Goal: Task Accomplishment & Management: Manage account settings

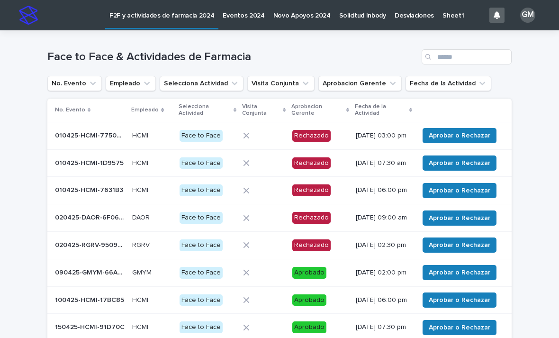
click at [390, 82] on icon "Aprobacion Gerente" at bounding box center [393, 83] width 6 height 3
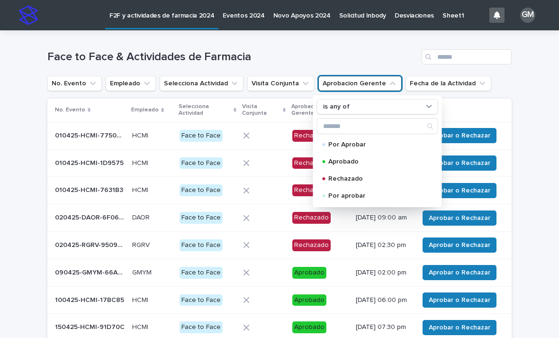
click at [354, 144] on p "Por Aprobar" at bounding box center [375, 144] width 95 height 7
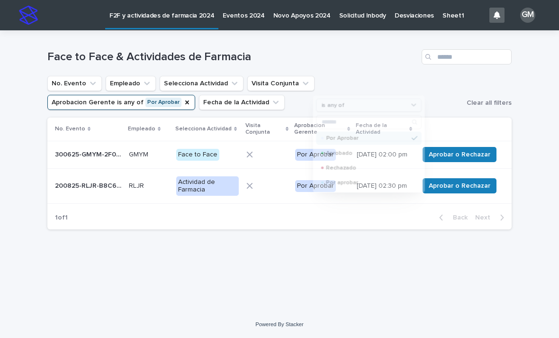
click at [34, 274] on div "Loading... Saving… Loading... Saving… Face to Face & Actividades de Farmacia No…" at bounding box center [279, 170] width 559 height 280
click at [439, 190] on span "Aprobar o Rechazar" at bounding box center [460, 185] width 62 height 9
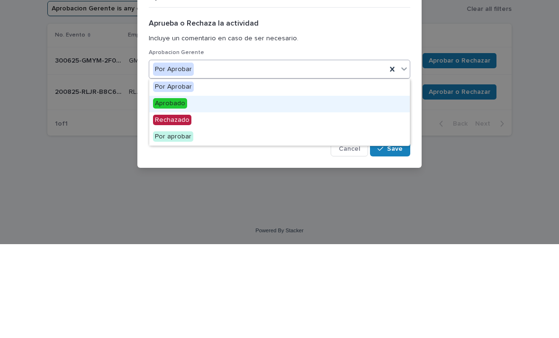
click at [174, 192] on span "Aprobado" at bounding box center [170, 197] width 34 height 10
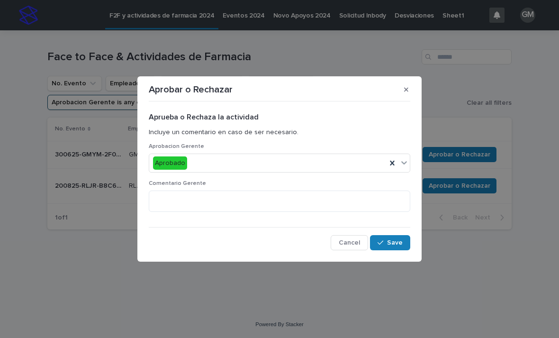
click at [387, 241] on div "button" at bounding box center [382, 242] width 9 height 7
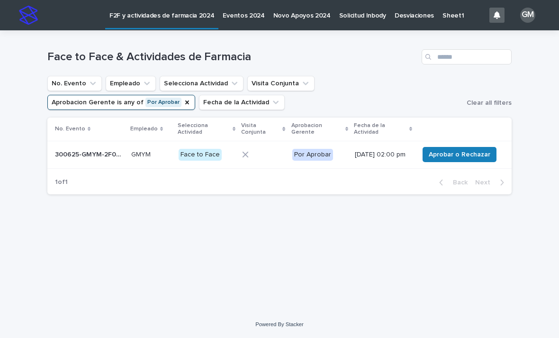
click at [462, 156] on span "Aprobar o Rechazar" at bounding box center [460, 154] width 62 height 9
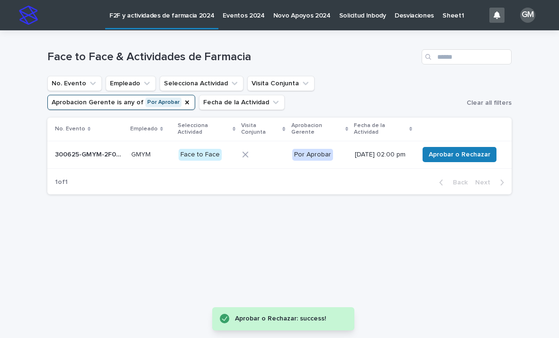
click at [452, 159] on span "Aprobar o Rechazar" at bounding box center [460, 154] width 62 height 9
click at [449, 162] on button "Aprobar o Rechazar" at bounding box center [460, 154] width 74 height 15
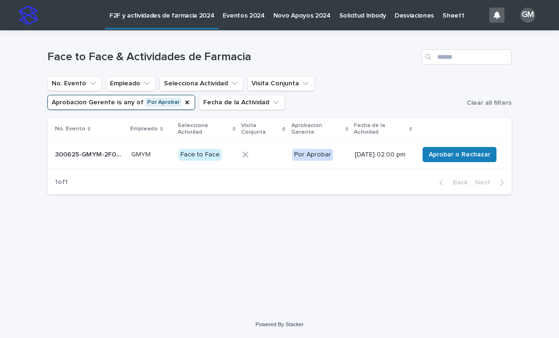
click at [248, 158] on div at bounding box center [263, 154] width 42 height 7
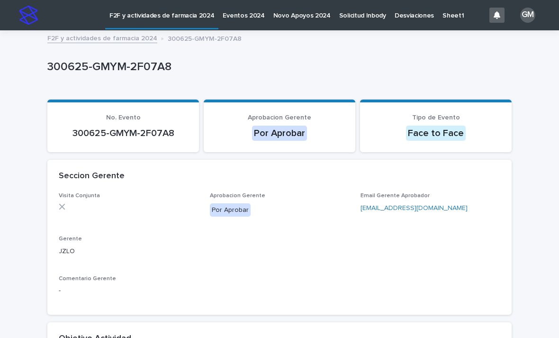
click at [63, 201] on div "Visita Conjunta" at bounding box center [129, 204] width 140 height 25
click at [225, 206] on div "Por Aprobar" at bounding box center [230, 210] width 41 height 14
click at [270, 140] on section "Aprobacion Gerente Por Aprobar" at bounding box center [280, 125] width 152 height 53
click at [272, 132] on div "Por Aprobar" at bounding box center [279, 133] width 55 height 15
click at [422, 135] on div "Face to Face" at bounding box center [436, 133] width 60 height 15
